Goal: Transaction & Acquisition: Purchase product/service

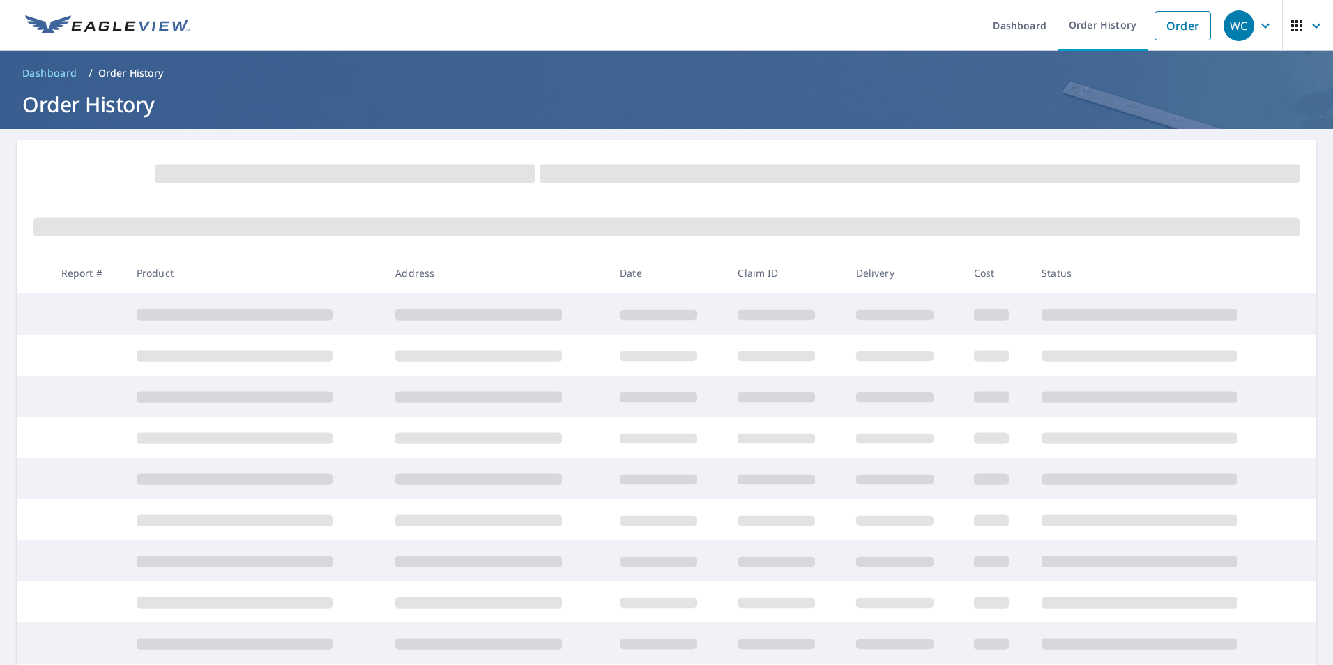
click at [107, 68] on p "Order History" at bounding box center [131, 73] width 66 height 14
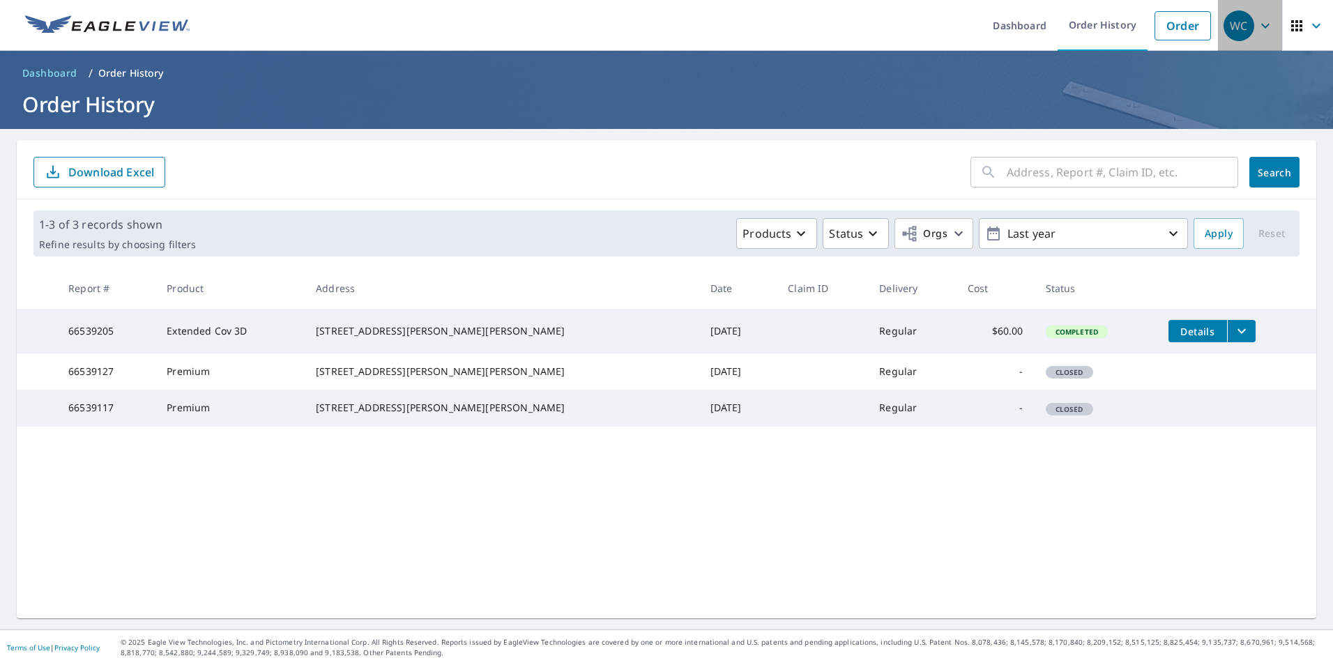
click at [1260, 26] on icon "button" at bounding box center [1265, 25] width 17 height 17
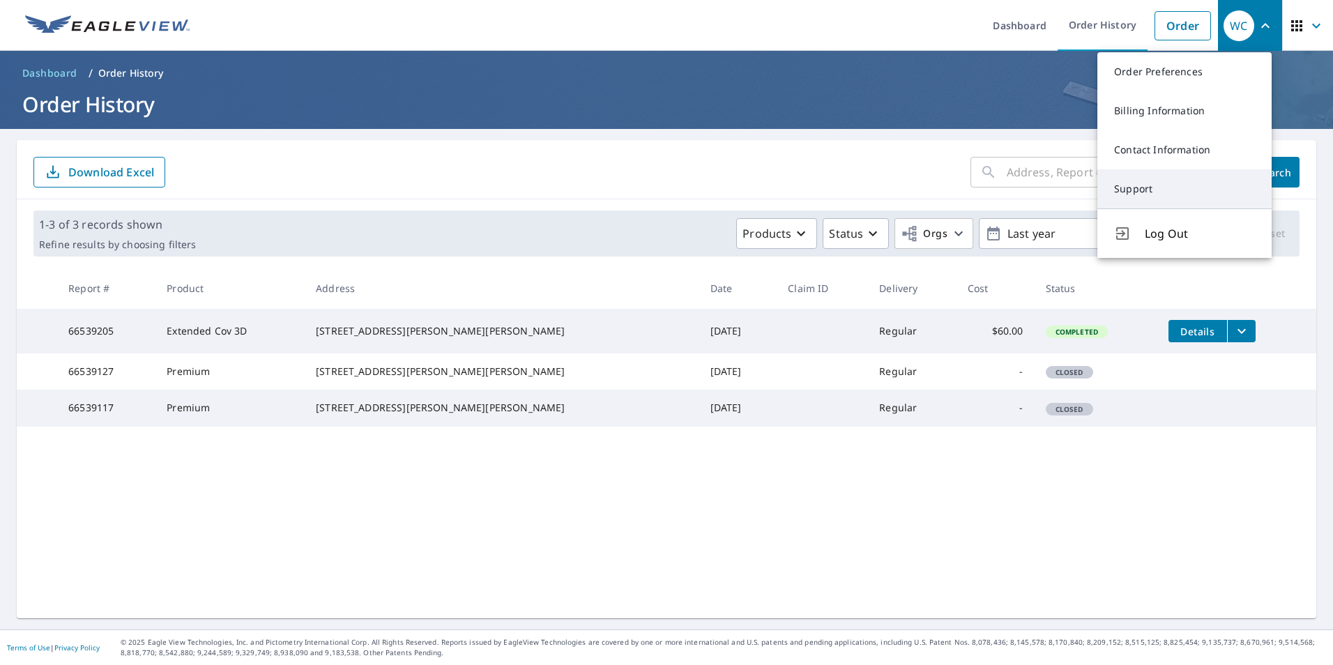
click at [1135, 192] on link "Support" at bounding box center [1184, 188] width 174 height 39
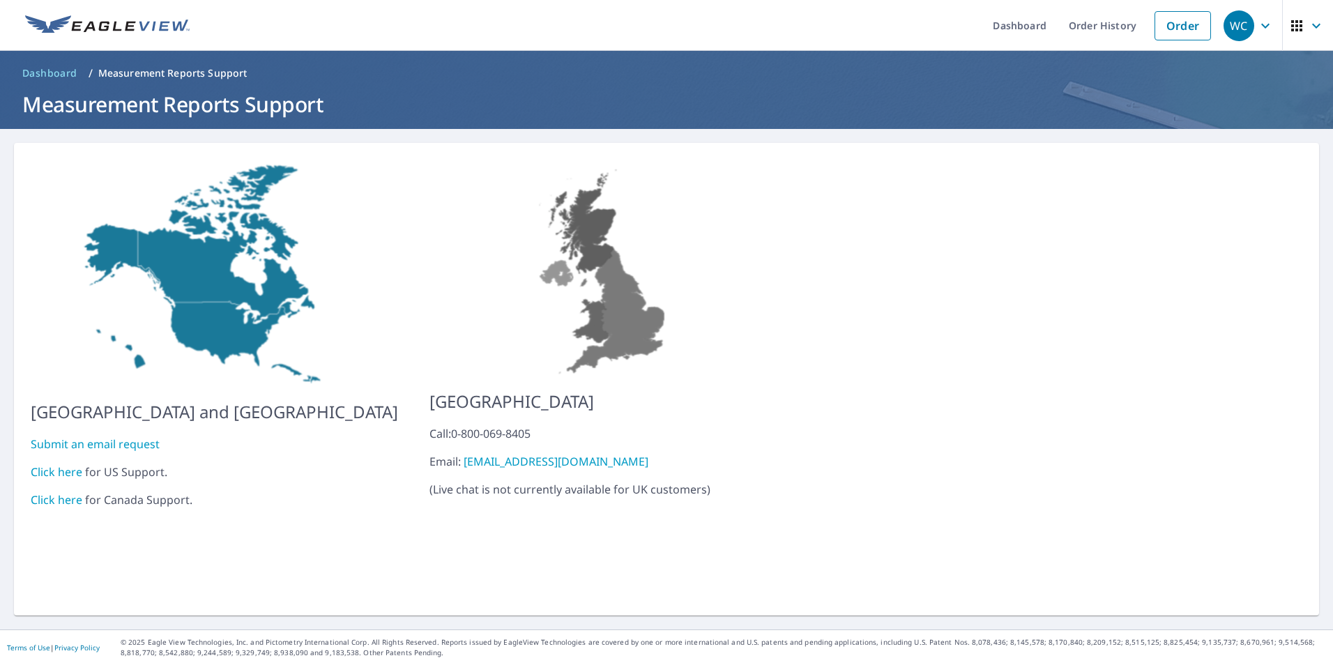
click at [61, 464] on link "Click here" at bounding box center [57, 471] width 52 height 15
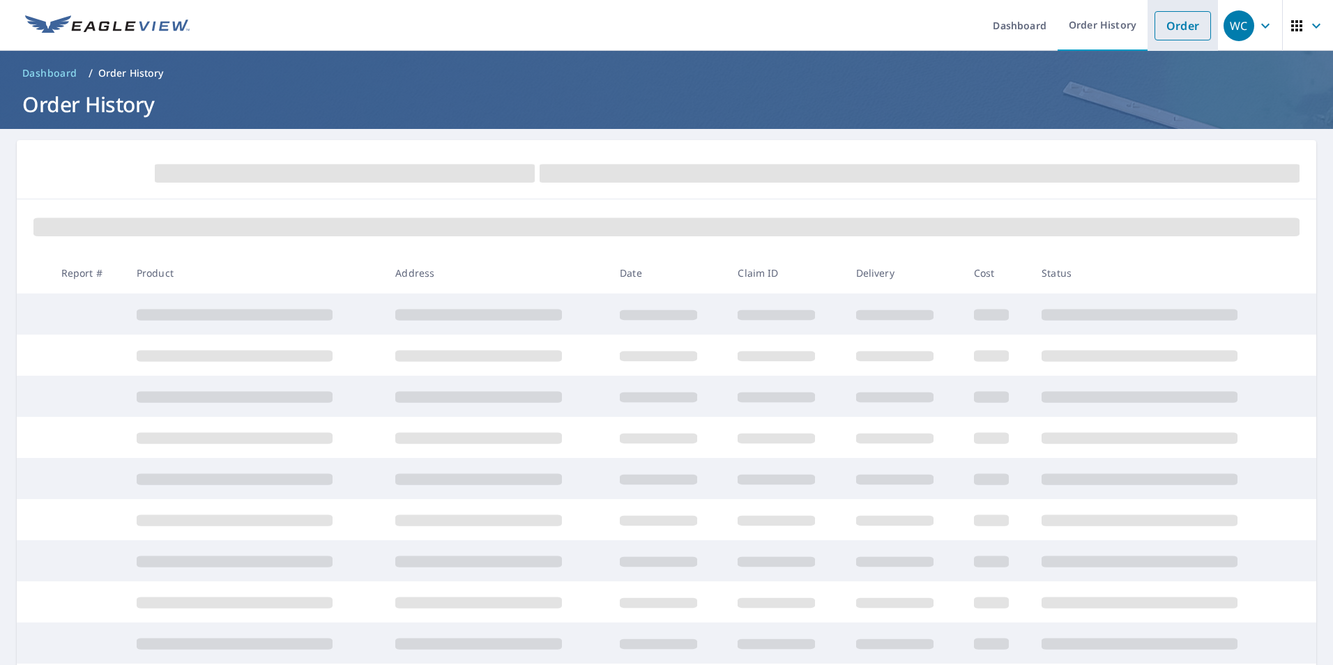
click at [1180, 26] on link "Order" at bounding box center [1182, 25] width 56 height 29
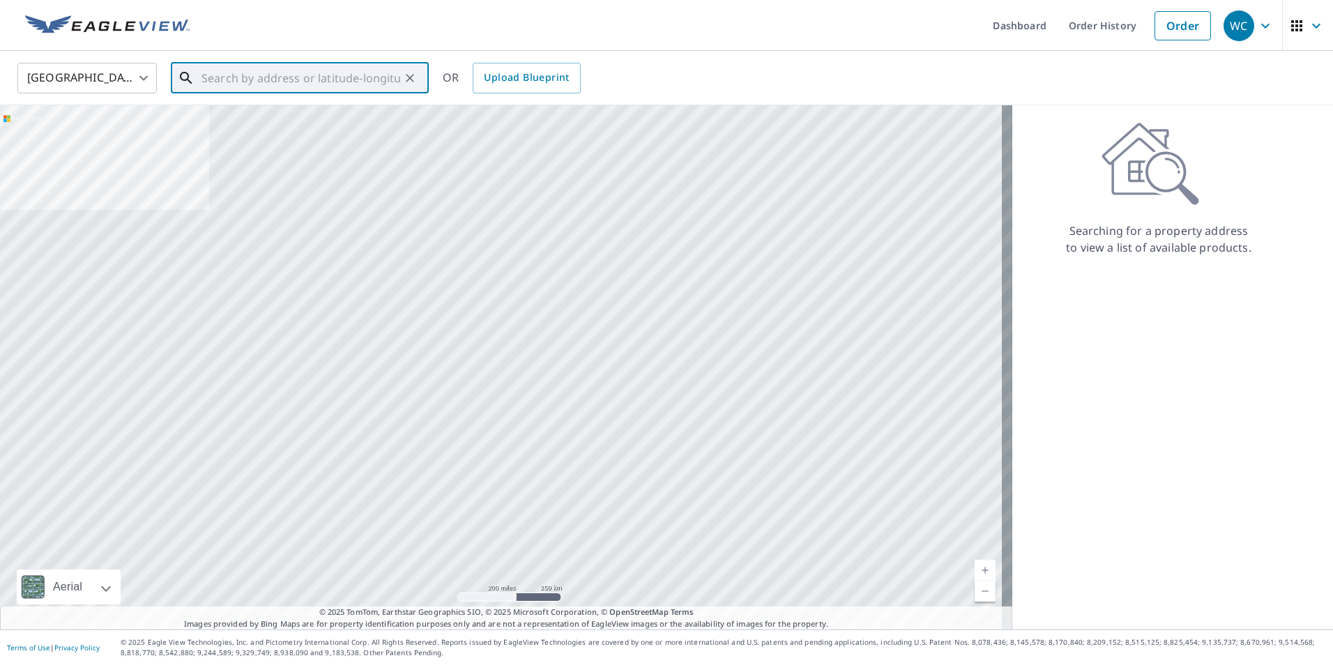
click at [256, 79] on input "text" at bounding box center [300, 78] width 199 height 39
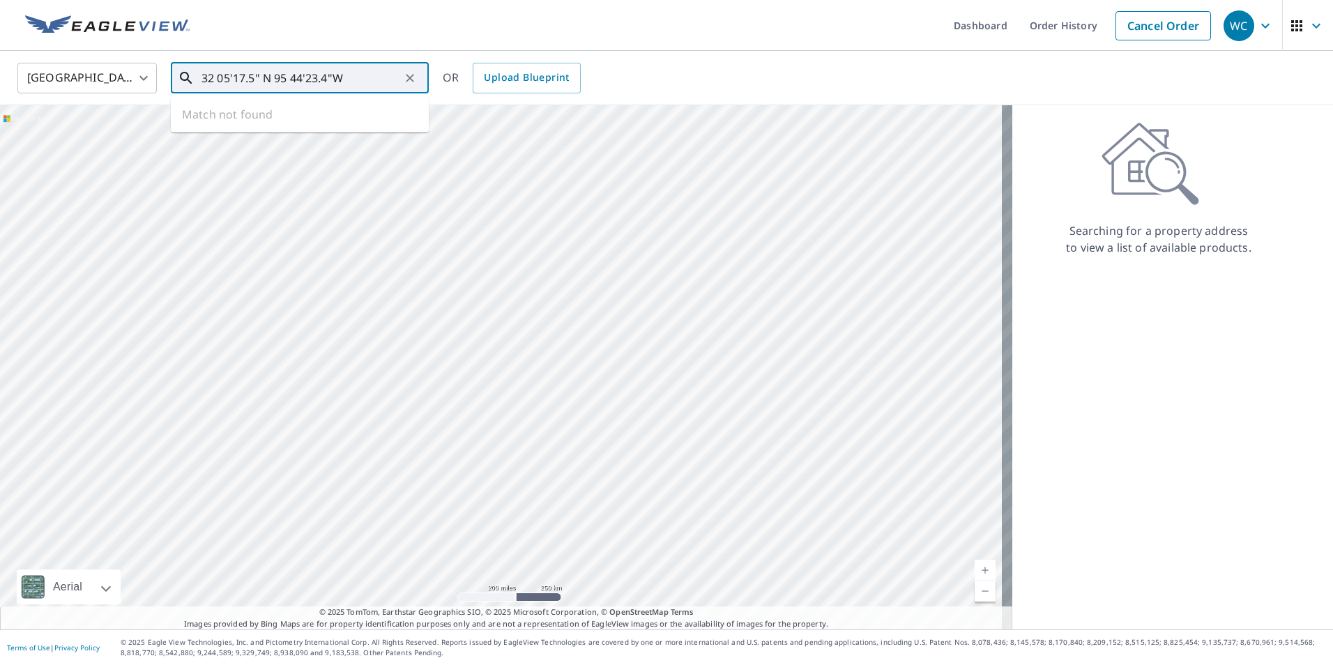
click at [383, 81] on input "32 05'17.5" N 95 44'23.4"W" at bounding box center [300, 78] width 199 height 39
click at [213, 75] on input "32 05'17.5" N 95 44'23.4"W" at bounding box center [300, 78] width 199 height 39
click at [333, 77] on input "32 degrees 05'17.5" N 95 44'23.4"W" at bounding box center [300, 78] width 199 height 39
click at [371, 119] on ul "Match not found" at bounding box center [300, 114] width 258 height 36
type input "32 degrees 05'17.5" N 95 degrees 44'23.4"W"
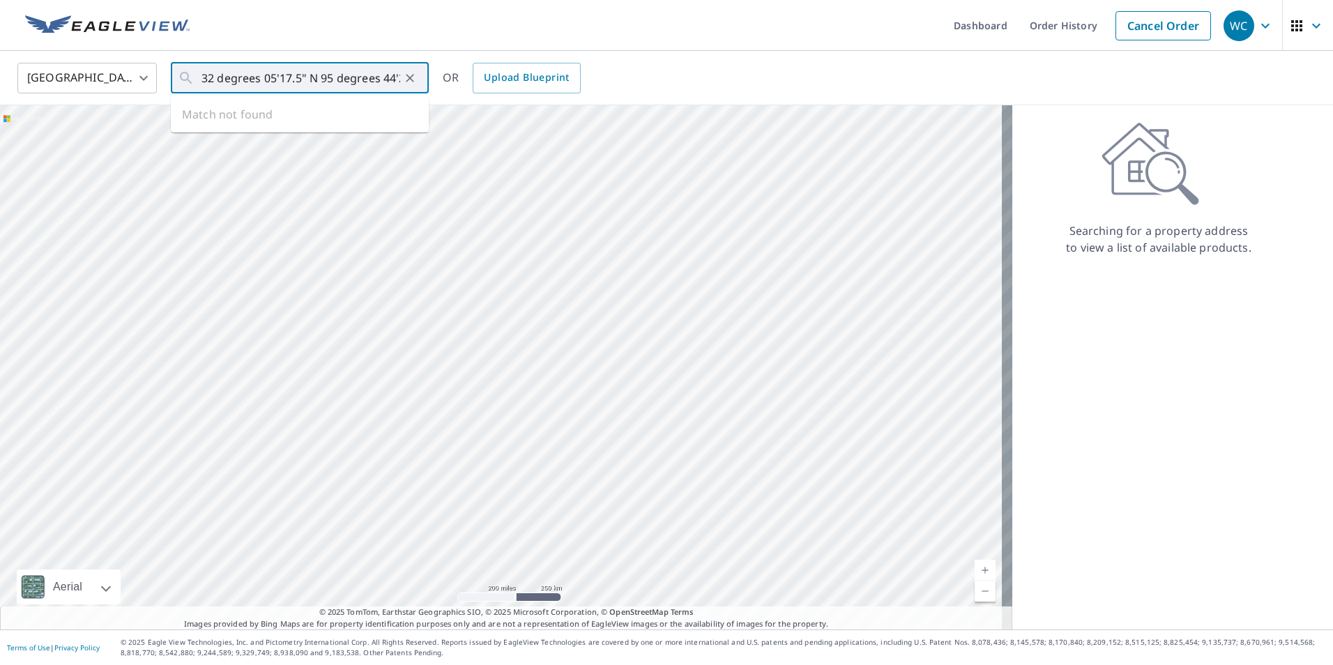
click at [646, 71] on div "United States [GEOGRAPHIC_DATA] ​ 32 degrees 05'17.5" N 95 degrees 44'23.4"W ​ …" at bounding box center [661, 77] width 1309 height 33
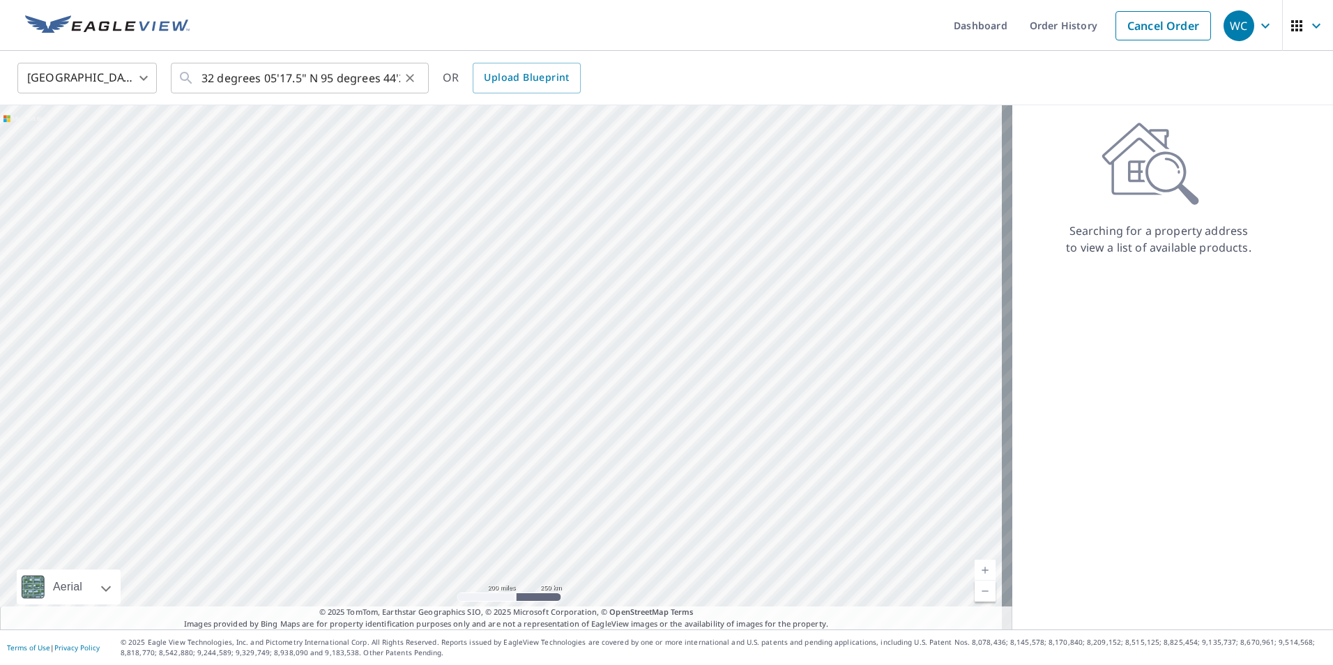
drag, startPoint x: 201, startPoint y: 76, endPoint x: 427, endPoint y: 80, distance: 226.6
click at [427, 80] on div "32 degrees 05'17.5" N 95 degrees 44'23.4"W ​" at bounding box center [300, 78] width 258 height 31
click at [411, 80] on icon "Clear" at bounding box center [410, 78] width 14 height 14
click at [304, 79] on input "text" at bounding box center [300, 78] width 199 height 39
click at [372, 77] on input "text" at bounding box center [300, 78] width 199 height 39
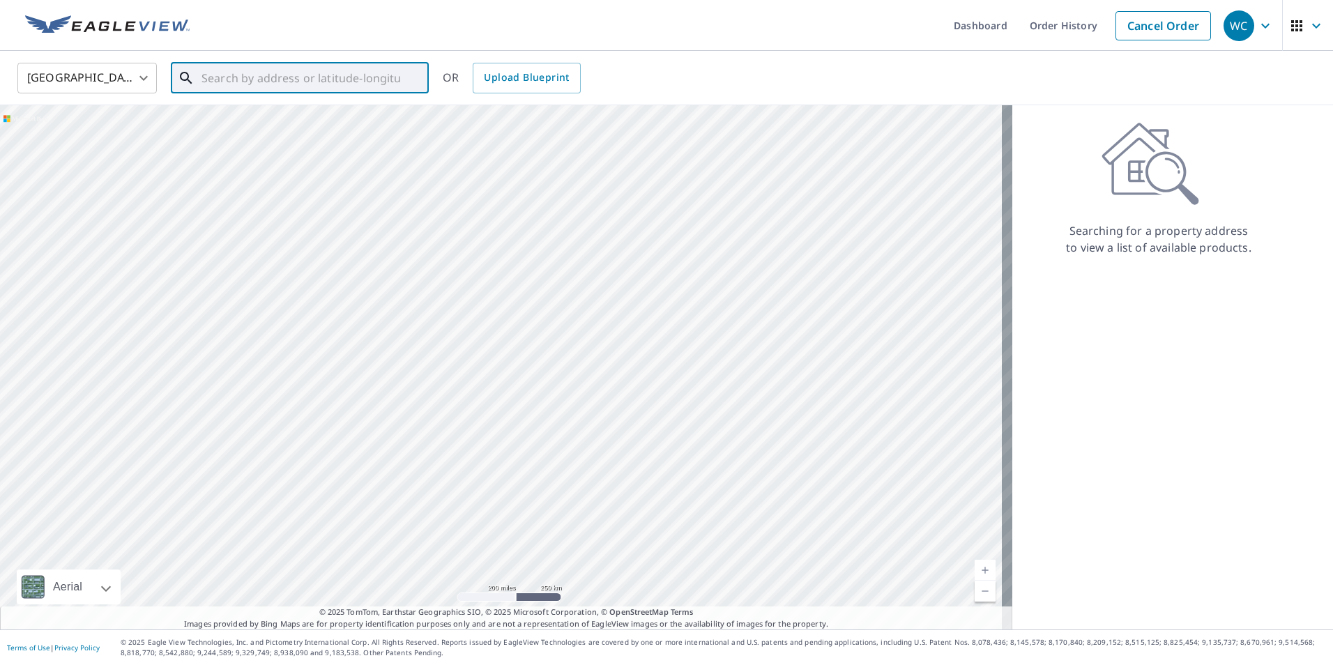
click at [371, 77] on input "text" at bounding box center [300, 78] width 199 height 39
click at [293, 81] on input "text" at bounding box center [300, 78] width 199 height 39
type input "3"
click at [280, 78] on input "32" at bounding box center [300, 78] width 199 height 39
click at [247, 82] on input "32" at bounding box center [300, 78] width 199 height 39
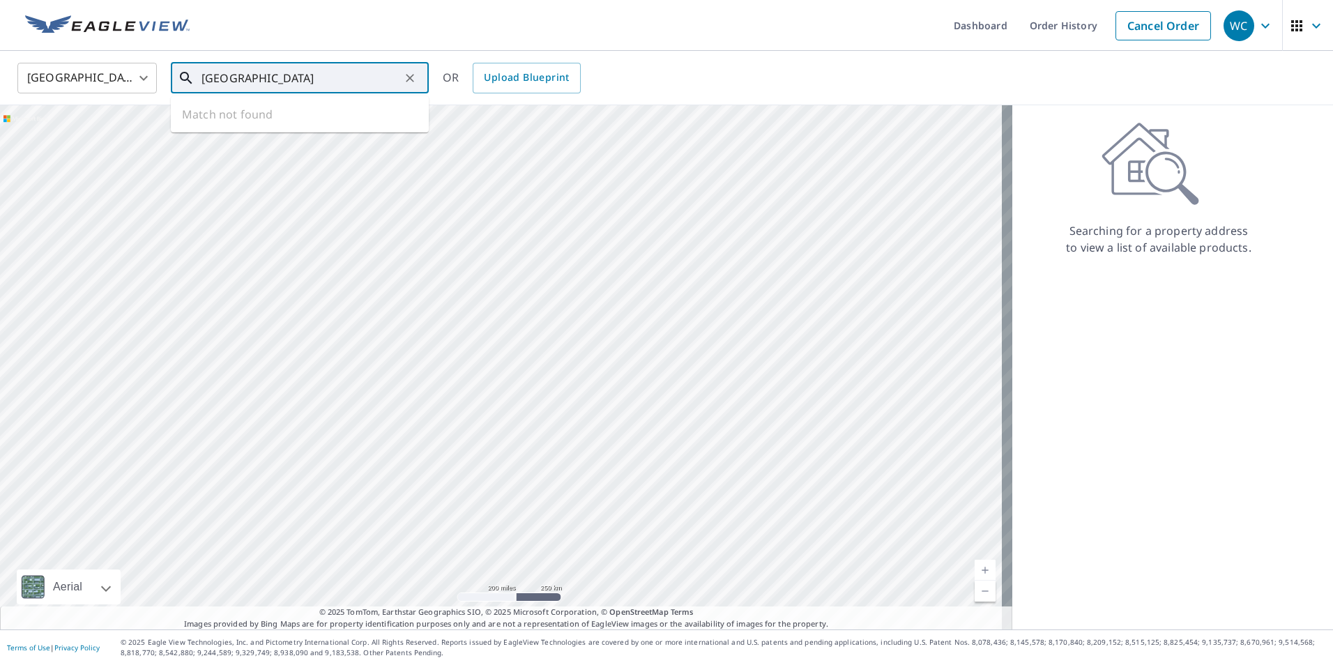
type input "[GEOGRAPHIC_DATA]"
click at [338, 98] on ul "Match not found" at bounding box center [300, 114] width 258 height 36
click at [392, 73] on input "[GEOGRAPHIC_DATA]" at bounding box center [300, 78] width 199 height 39
click at [375, 82] on input "[GEOGRAPHIC_DATA]" at bounding box center [300, 78] width 199 height 39
drag, startPoint x: 379, startPoint y: 77, endPoint x: 148, endPoint y: 59, distance: 230.8
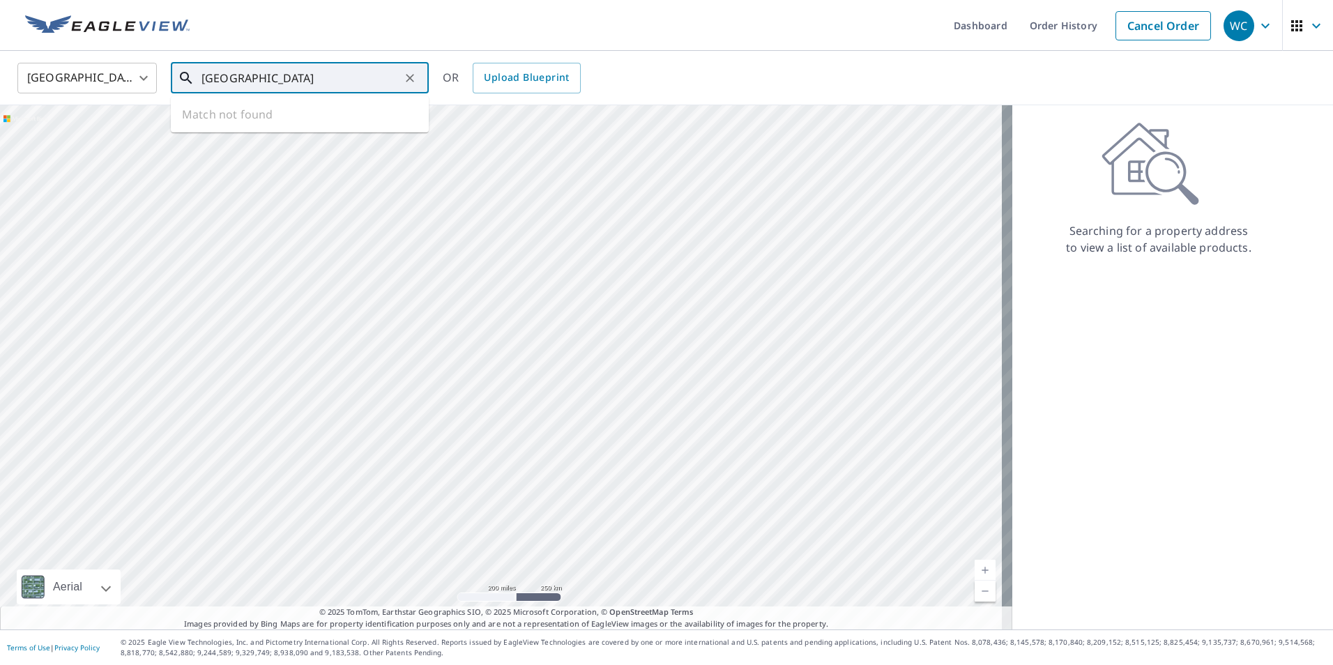
click at [148, 61] on div "United States [GEOGRAPHIC_DATA] ​ [GEOGRAPHIC_DATA] ​ Match not found OR Upload…" at bounding box center [661, 77] width 1309 height 33
click at [317, 127] on ul "Match not found" at bounding box center [300, 114] width 258 height 36
click at [410, 79] on icon "Clear" at bounding box center [410, 78] width 14 height 14
click at [295, 77] on input "text" at bounding box center [300, 78] width 199 height 39
drag, startPoint x: 330, startPoint y: 82, endPoint x: 341, endPoint y: 79, distance: 11.7
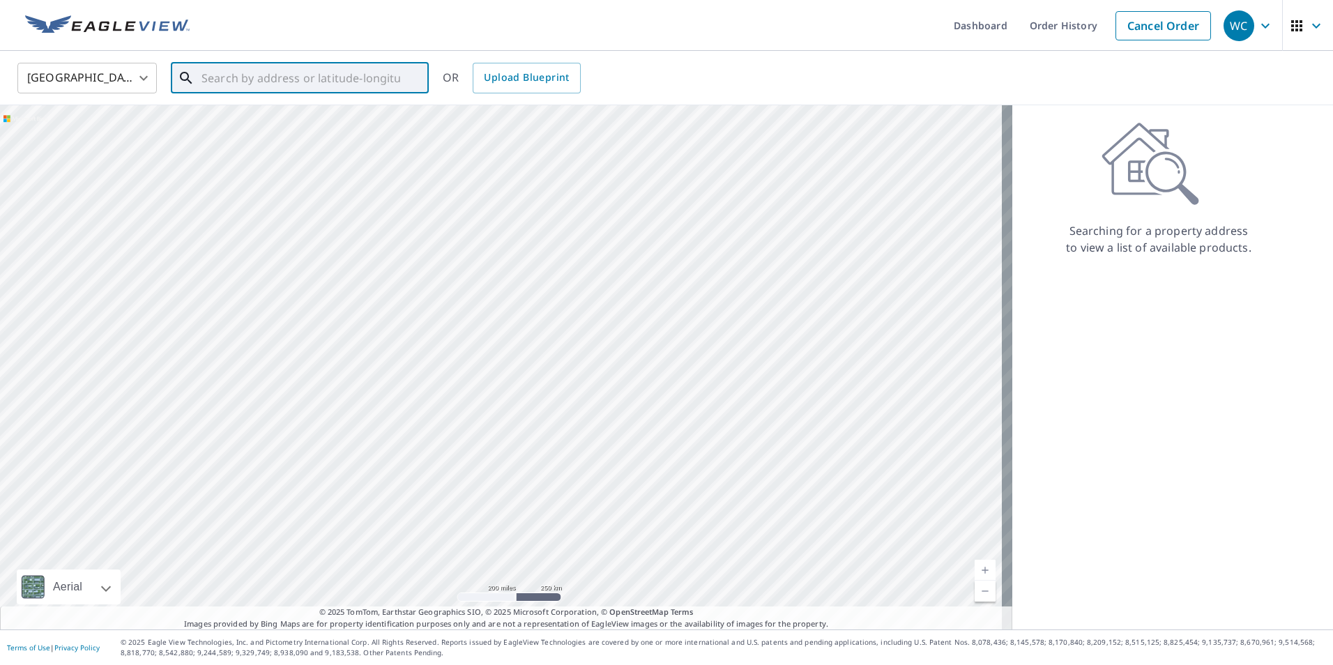
click at [341, 79] on input "text" at bounding box center [300, 78] width 199 height 39
type input "32°05'17.5""
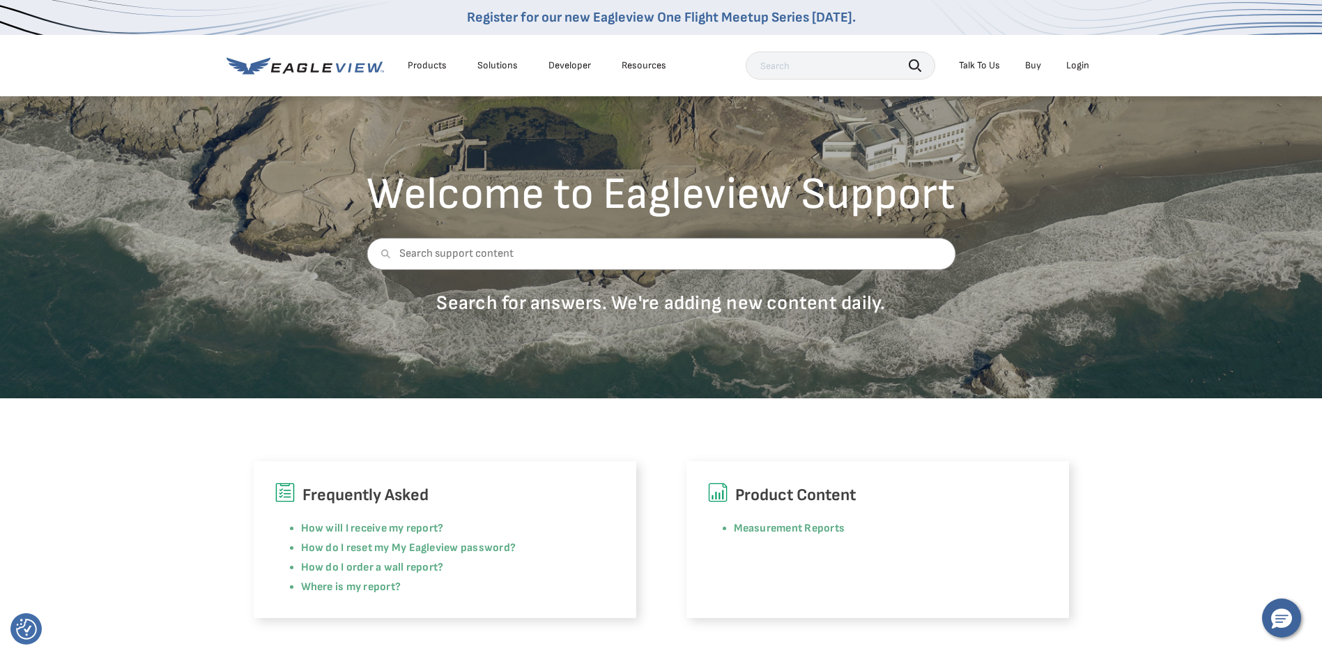
scroll to position [70, 0]
